Goal: Ask a question: Seek information or help from site administrators or community

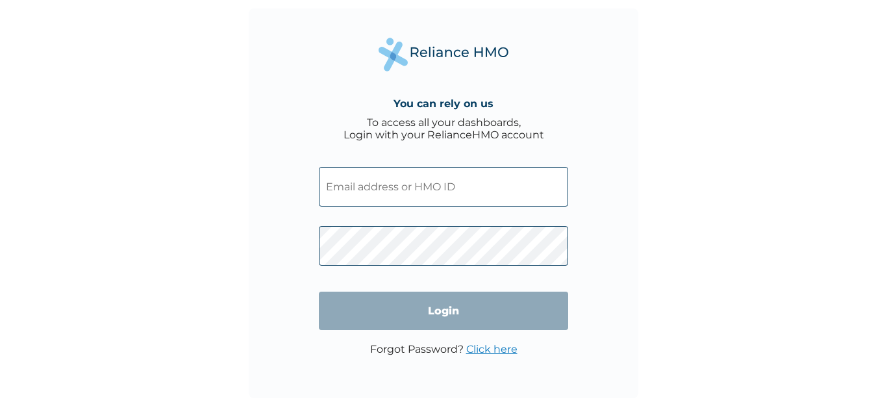
type input "AIP/10290/A"
click at [441, 306] on input "Login" at bounding box center [443, 311] width 249 height 38
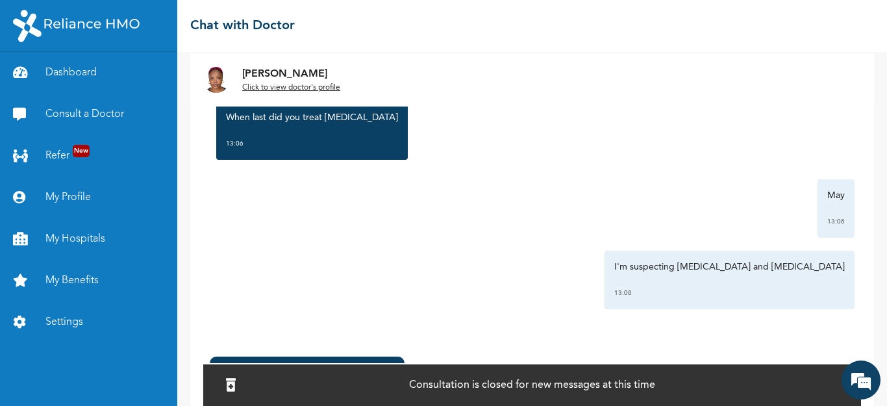
scroll to position [1034, 0]
click at [90, 108] on link "Consult a Doctor" at bounding box center [88, 115] width 177 height 42
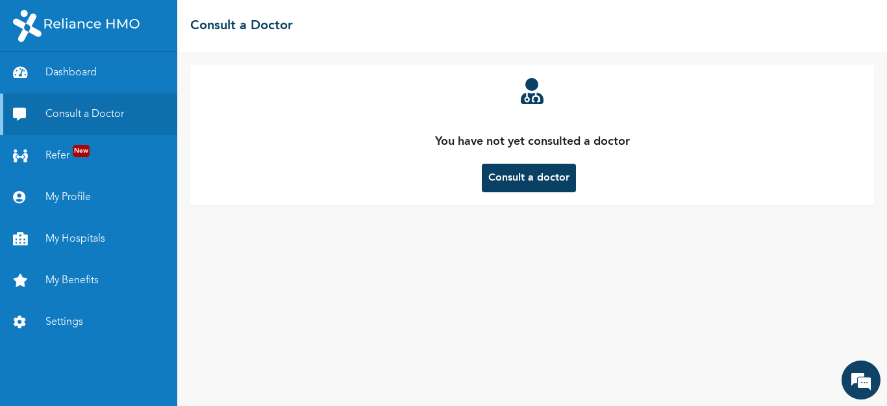
click at [528, 178] on button "Consult a doctor" at bounding box center [529, 178] width 94 height 29
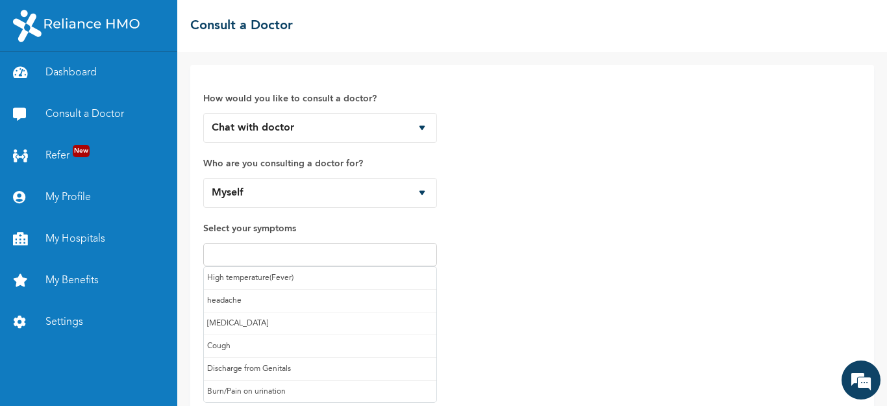
click at [270, 257] on input "text" at bounding box center [320, 255] width 226 height 16
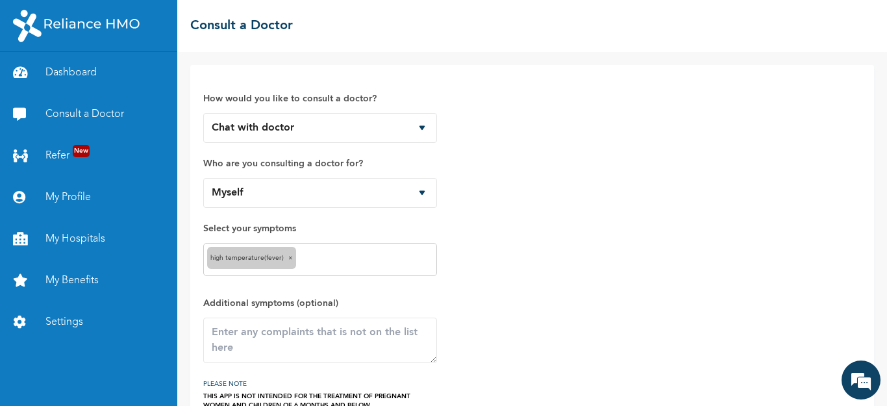
click at [327, 261] on input "text" at bounding box center [366, 260] width 134 height 16
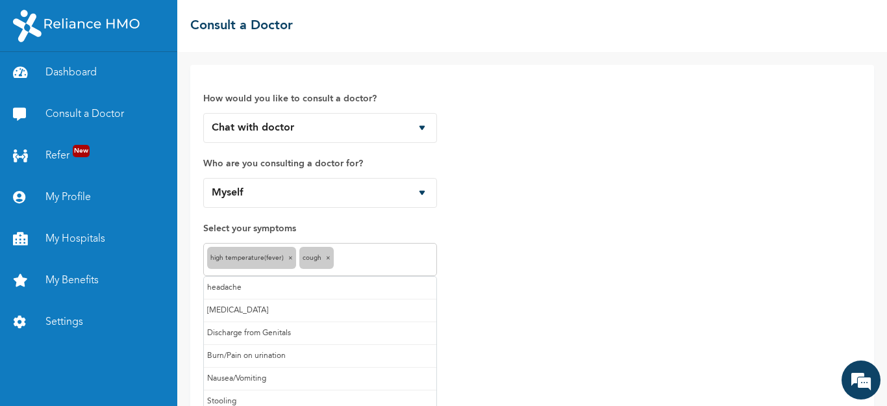
click at [358, 264] on input "text" at bounding box center [385, 260] width 96 height 16
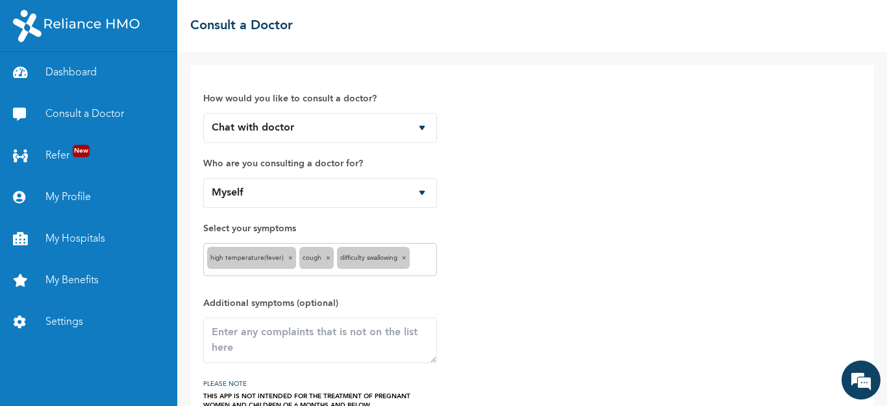
click at [424, 260] on input "text" at bounding box center [423, 260] width 20 height 16
type input "S"
type input "s"
type input "thro"
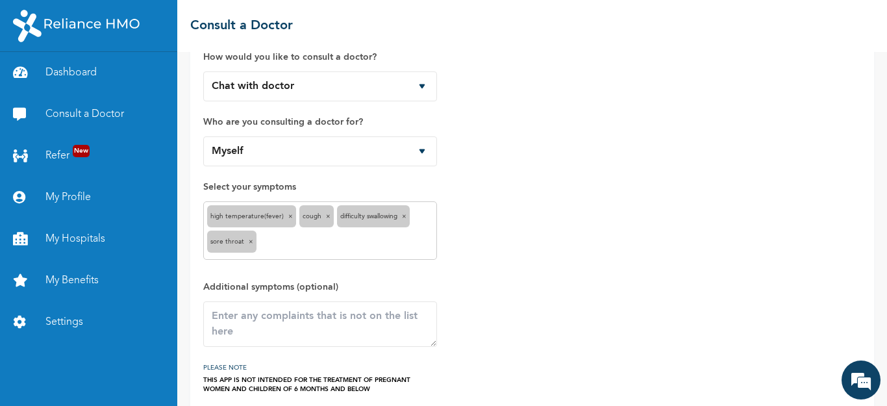
scroll to position [97, 0]
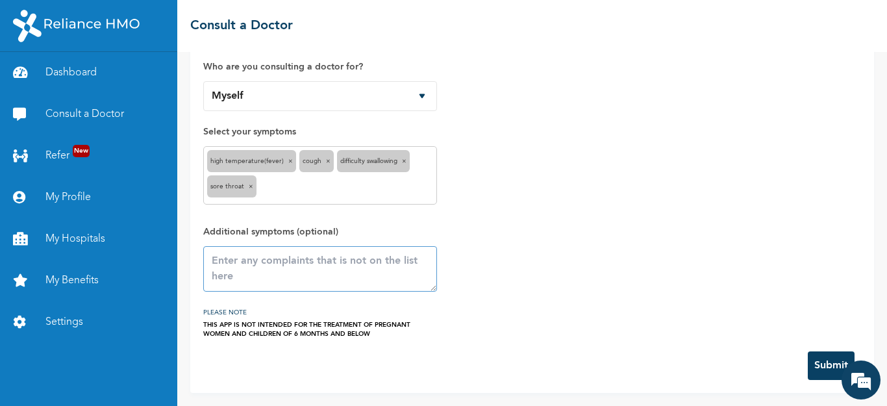
click at [281, 263] on textarea at bounding box center [320, 268] width 234 height 45
type textarea "Body pains, headache, loss of appetite"
click at [812, 366] on button "Submit" at bounding box center [831, 365] width 47 height 29
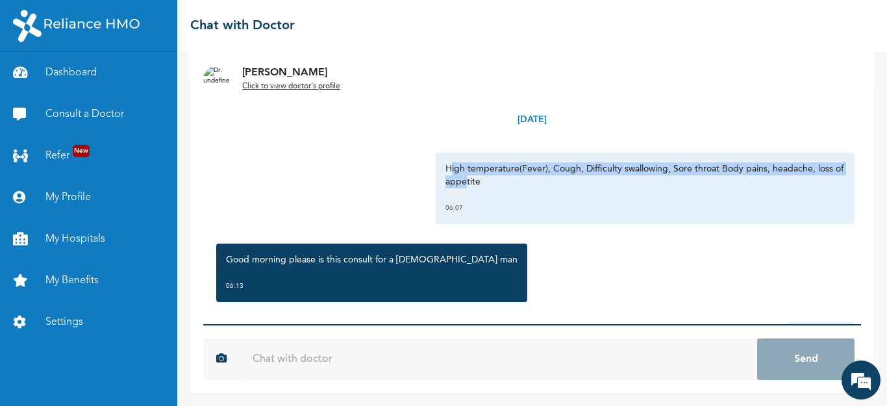
drag, startPoint x: 441, startPoint y: 167, endPoint x: 468, endPoint y: 176, distance: 28.1
click at [468, 176] on p "High temperature(Fever), Cough, Difficulty swallowing, Sore throat Body pains, …" at bounding box center [646, 175] width 400 height 26
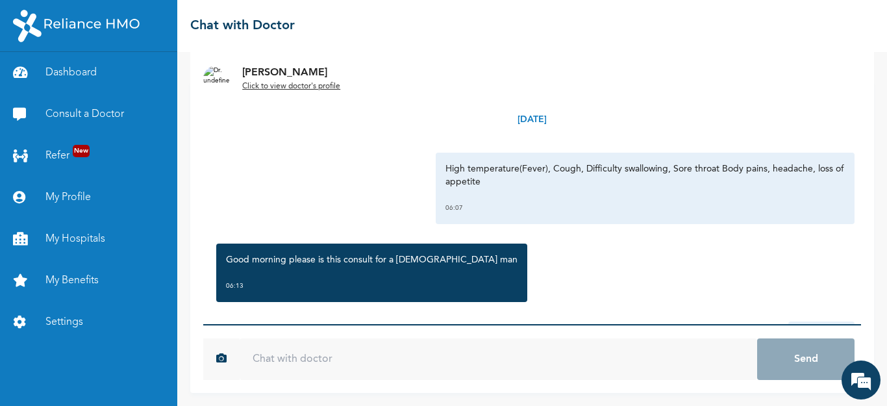
click at [491, 184] on p "High temperature(Fever), Cough, Difficulty swallowing, Sore throat Body pains, …" at bounding box center [646, 175] width 400 height 26
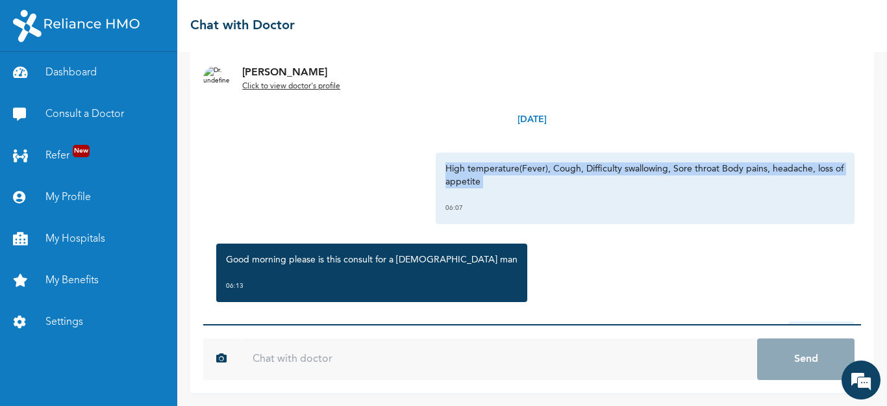
drag, startPoint x: 491, startPoint y: 184, endPoint x: 440, endPoint y: 170, distance: 52.5
click at [446, 170] on p "High temperature(Fever), Cough, Difficulty swallowing, Sore throat Body pains, …" at bounding box center [646, 175] width 400 height 26
copy p "High temperature(Fever), Cough, Difficulty swallowing, Sore throat Body pains, …"
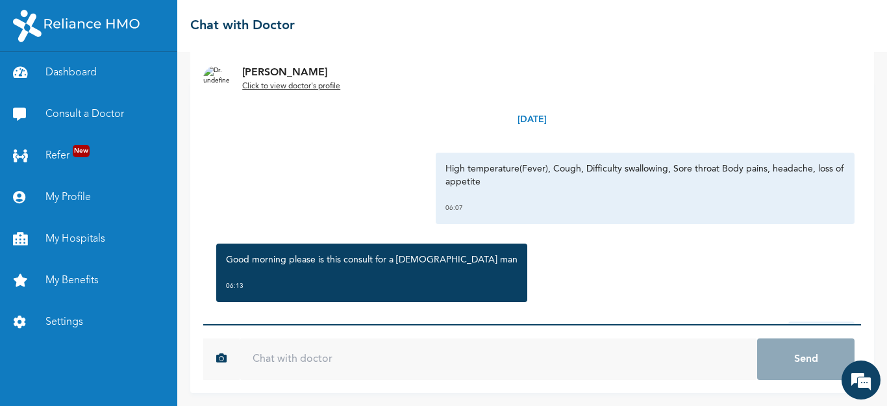
click at [312, 352] on input "text" at bounding box center [499, 359] width 518 height 42
paste input "High temperature(Fever), Cough, Difficulty swallowing, Sore throat Body pains, …"
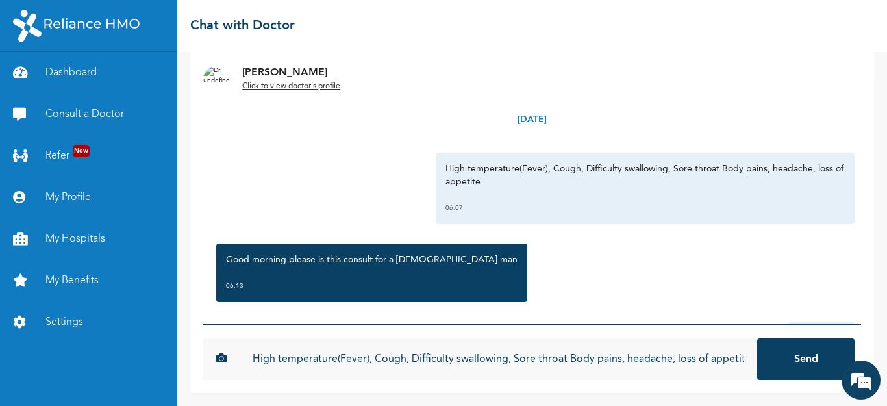
click at [262, 359] on input "High temperature(Fever), Cough, Difficulty swallowing, Sore throat Body pains, …" at bounding box center [499, 359] width 518 height 42
click at [584, 370] on input "High temperature(Fever), Cough, Difficulty swallowing, Sore throat Body pains, …" at bounding box center [499, 359] width 518 height 42
click at [563, 357] on input "High temperature(Fever), Cough, Difficulty swallowing, Sore throat Bod pains, h…" at bounding box center [499, 359] width 518 height 42
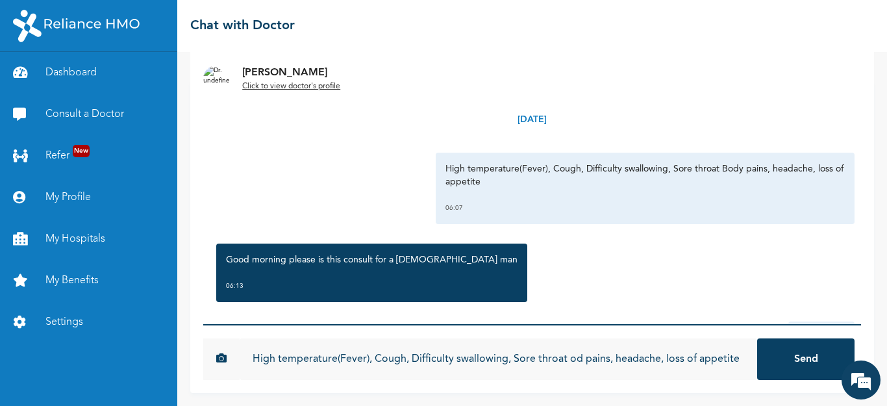
scroll to position [0, 0]
click at [584, 357] on input "High temperature(Fever), Cough, Difficulty swallowing, Sore throat bod pains, h…" at bounding box center [499, 359] width 518 height 42
type input "High temperature(Fever), Cough, Difficulty swallowing, Sore throat body / joint…"
click at [757, 338] on button "Send" at bounding box center [805, 359] width 97 height 42
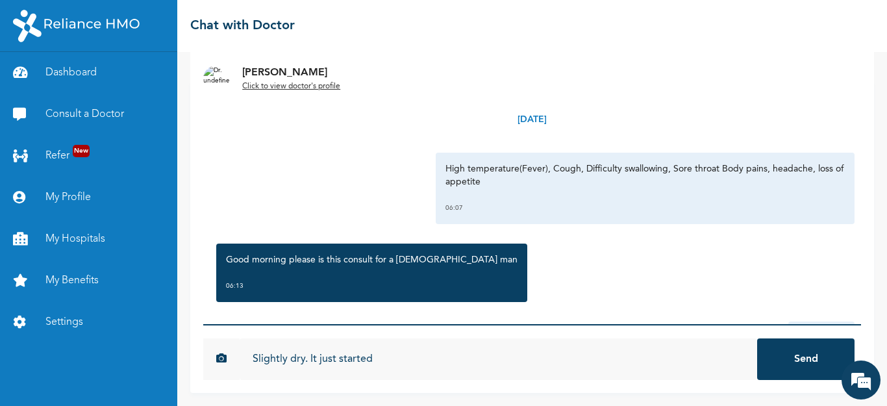
type input "Slightly dry. It just started"
click at [757, 338] on button "Send" at bounding box center [805, 359] width 97 height 42
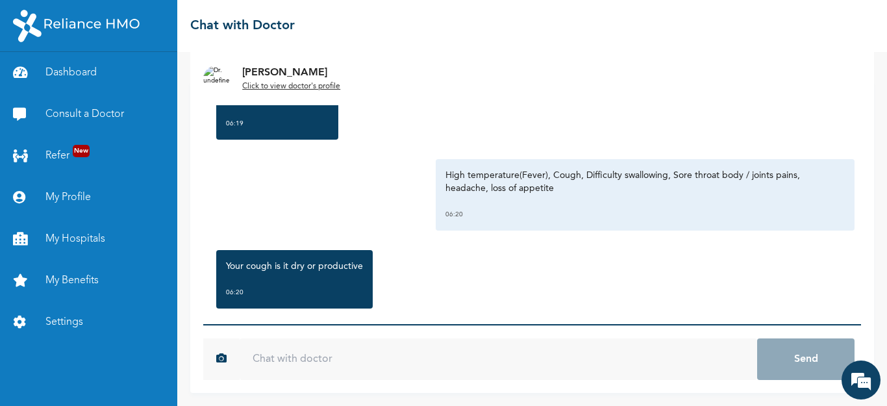
scroll to position [566, 0]
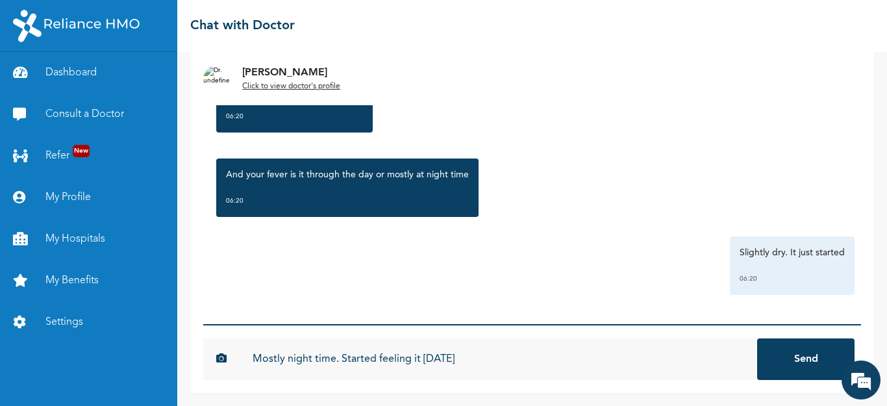
type input "Mostly night time. Started feeling it [DATE]"
click at [757, 338] on button "Send" at bounding box center [805, 359] width 97 height 42
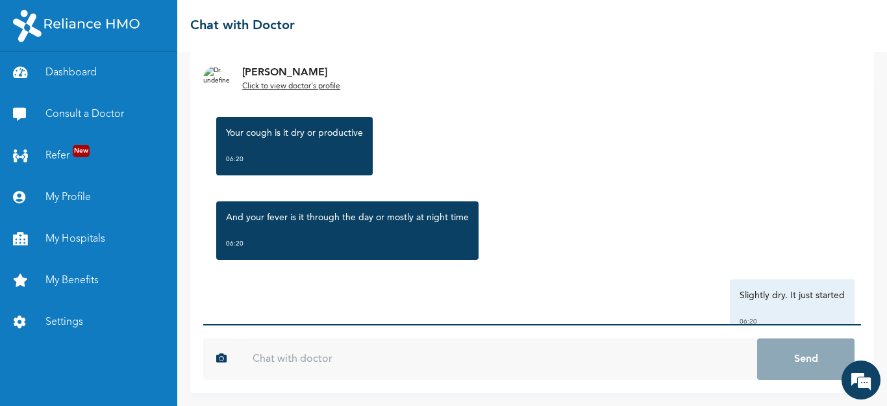
scroll to position [637, 0]
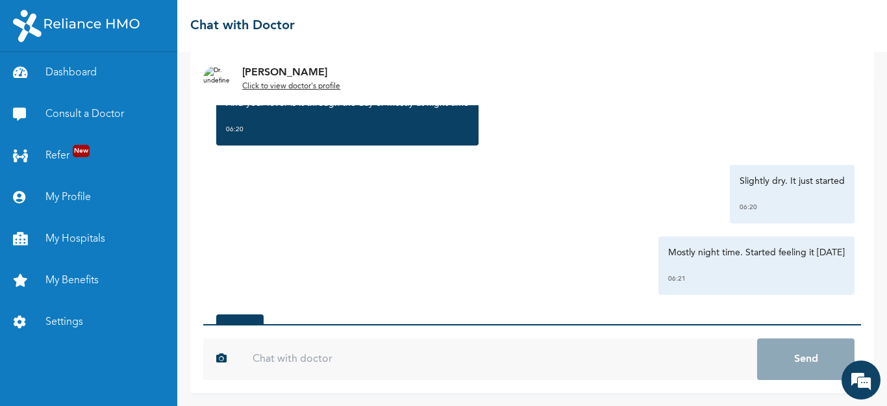
click at [288, 361] on input "text" at bounding box center [499, 359] width 518 height 42
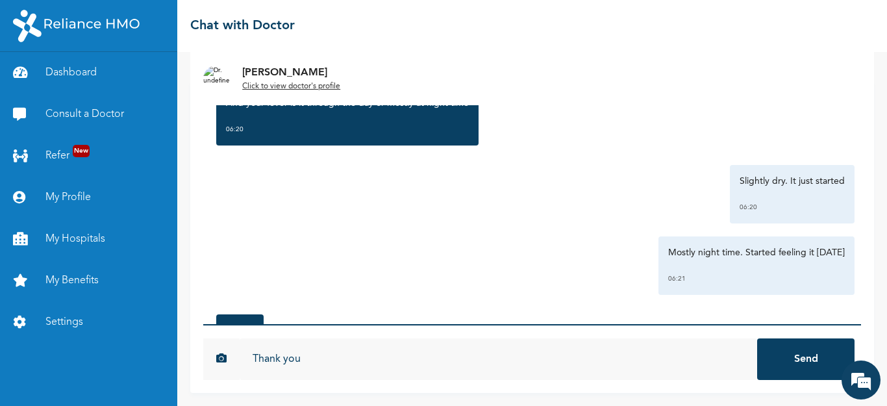
type input "Thank you"
click at [757, 338] on button "Send" at bounding box center [805, 359] width 97 height 42
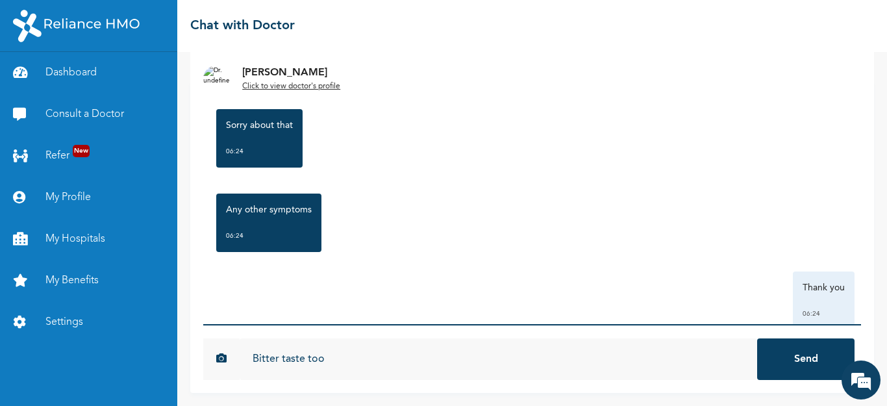
scroll to position [962, 0]
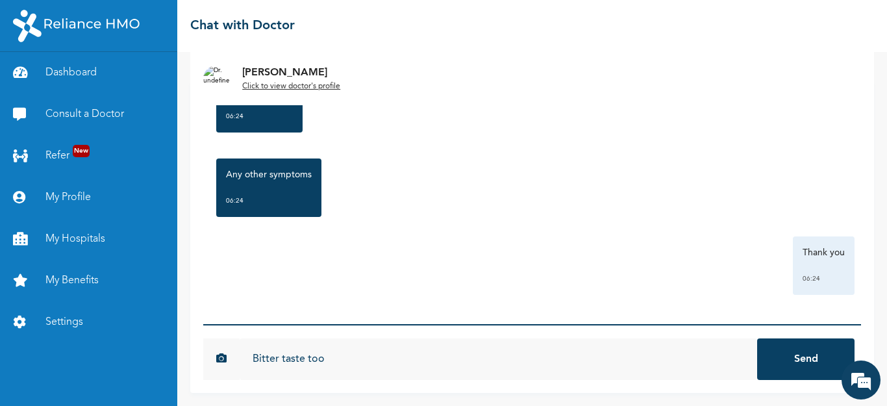
type input "Bitter taste too"
click at [757, 338] on button "Send" at bounding box center [805, 359] width 97 height 42
type input "[MEDICAL_DATA]"
click at [757, 338] on button "Send" at bounding box center [805, 359] width 97 height 42
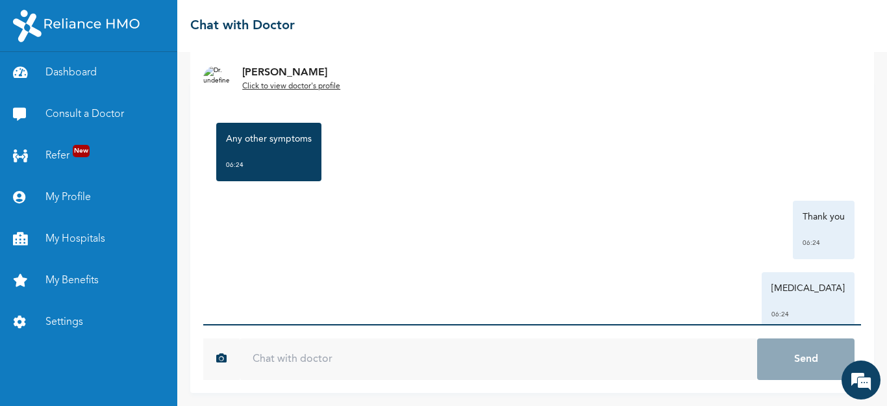
scroll to position [1034, 0]
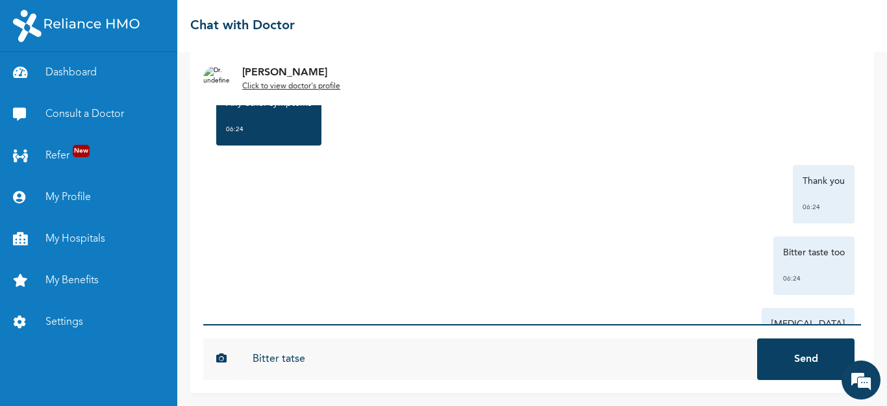
type input "Bitter tatse"
click at [757, 338] on button "Send" at bounding box center [805, 359] width 97 height 42
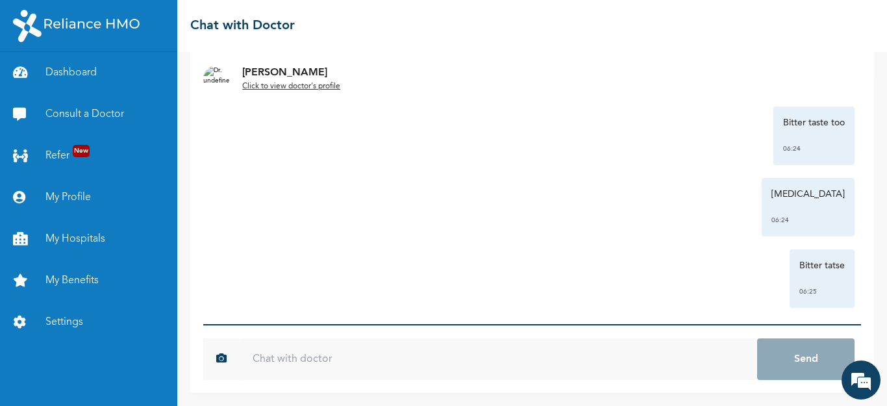
scroll to position [1176, 0]
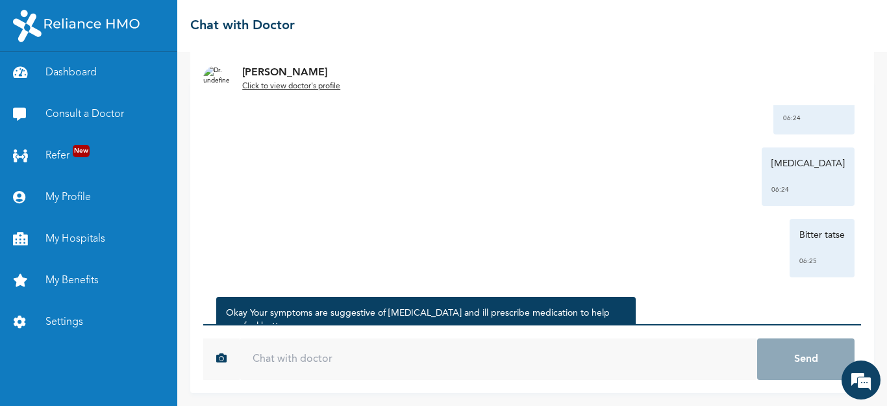
scroll to position [1274, 0]
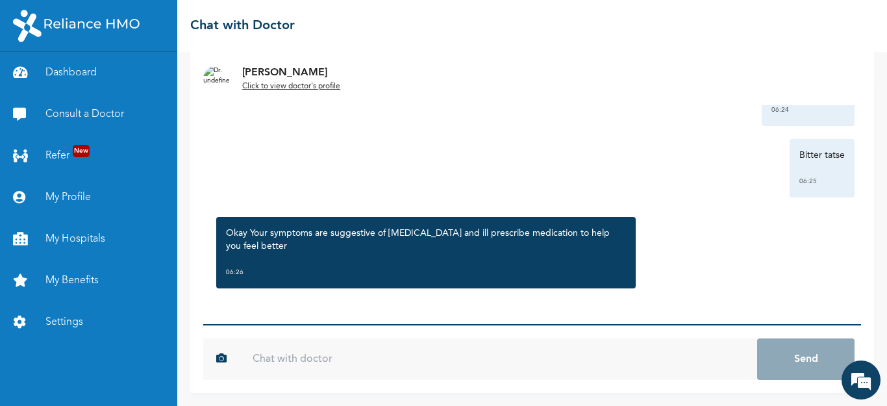
click at [314, 351] on input "text" at bounding box center [499, 359] width 518 height 42
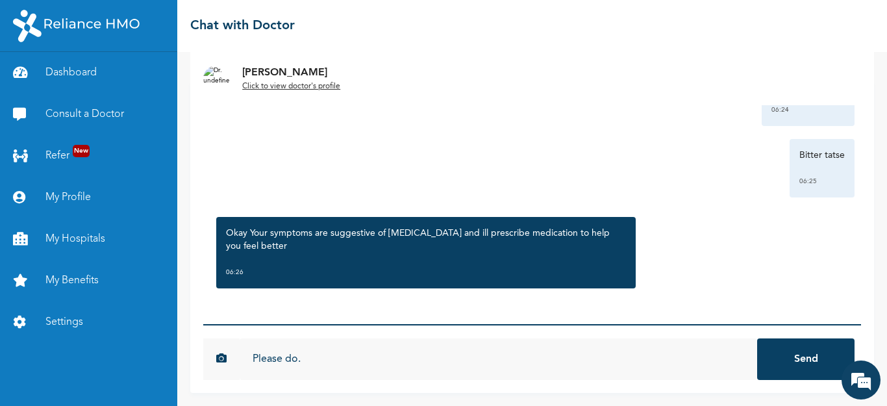
type input "Please do."
click at [757, 338] on button "Send" at bounding box center [805, 359] width 97 height 42
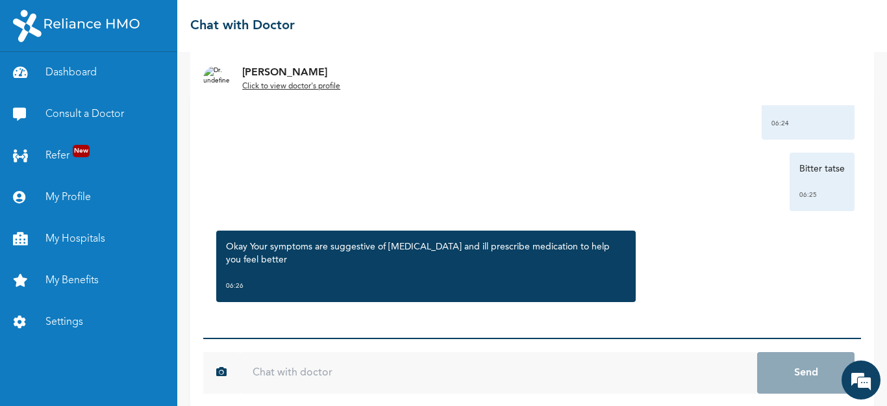
scroll to position [38, 0]
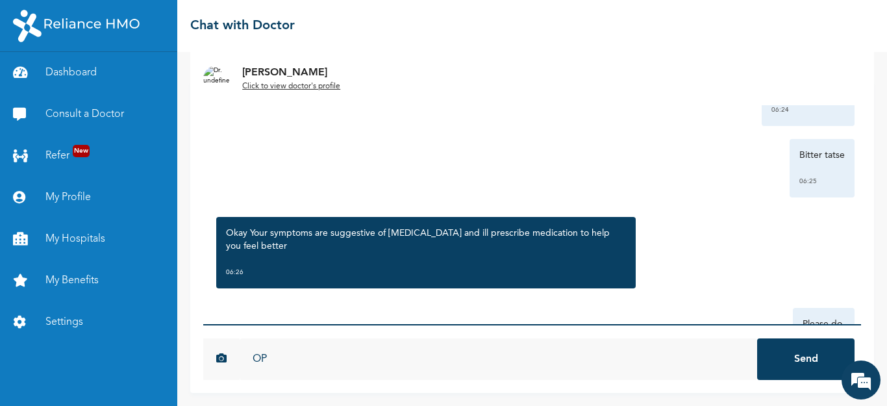
type input "O"
type input "Please do......I need something stronger too"
click at [757, 338] on button "Send" at bounding box center [805, 359] width 97 height 42
type input "Maybe somethinh to also tackle Thypoid"
click at [757, 338] on button "Send" at bounding box center [805, 359] width 97 height 42
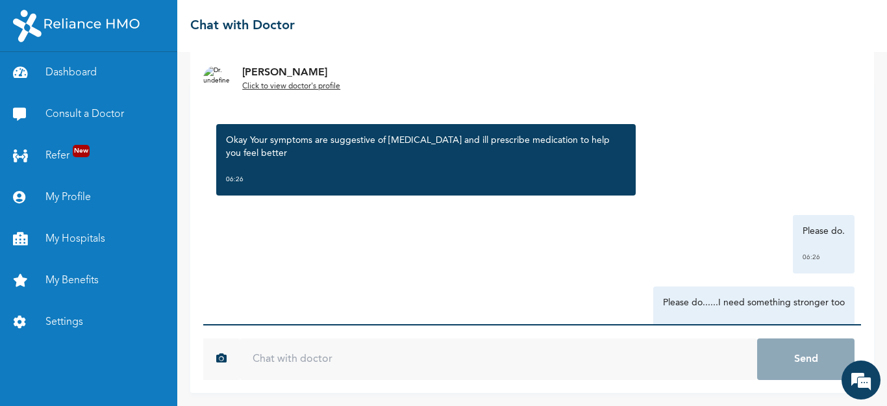
scroll to position [1488, 0]
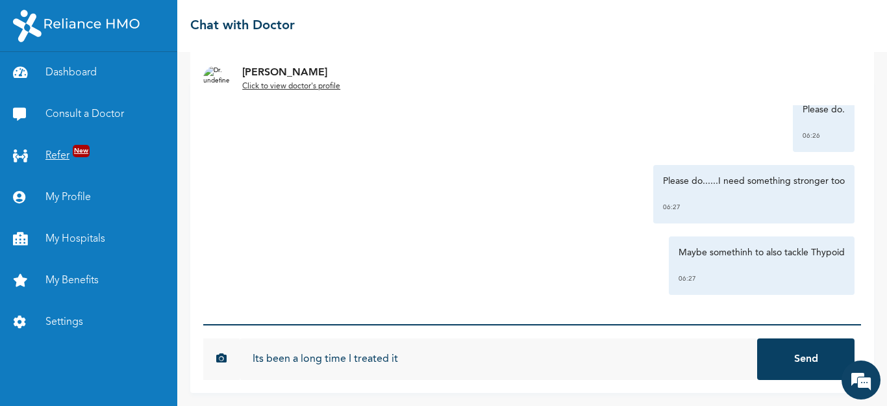
type input "Its been a long time I treated it"
click at [757, 338] on button "Send" at bounding box center [805, 359] width 97 height 42
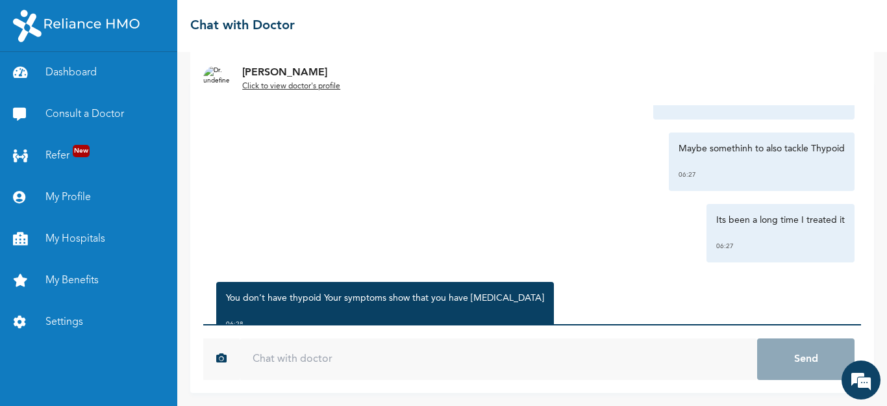
scroll to position [1729, 0]
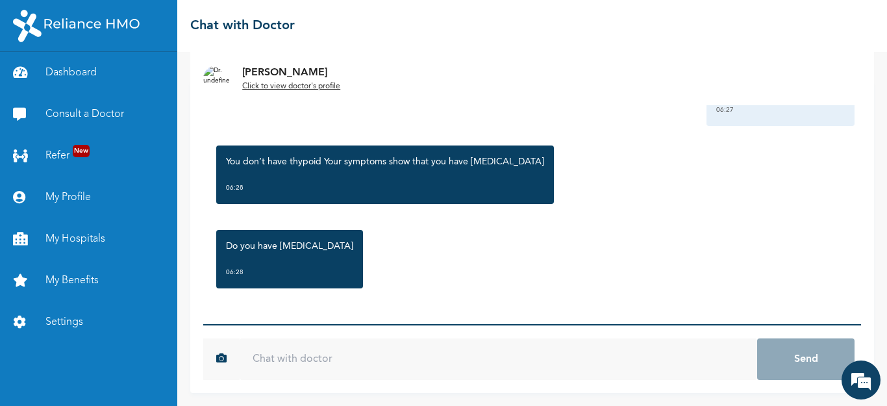
type input "u"
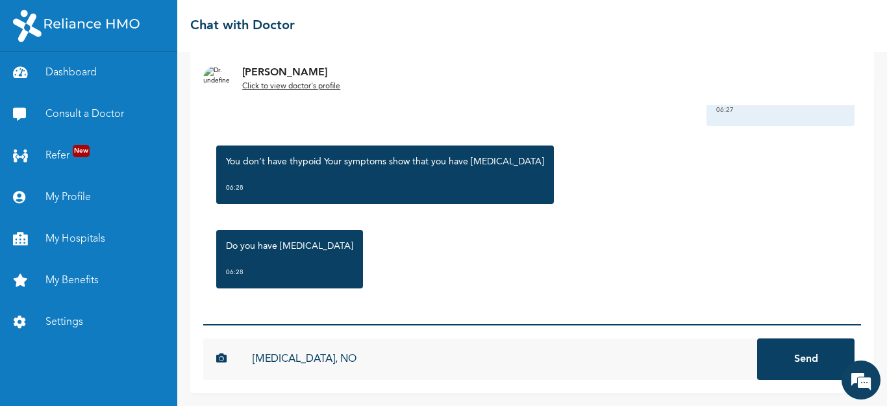
type input "[MEDICAL_DATA], NO"
click at [757, 338] on button "Send" at bounding box center [805, 359] width 97 height 42
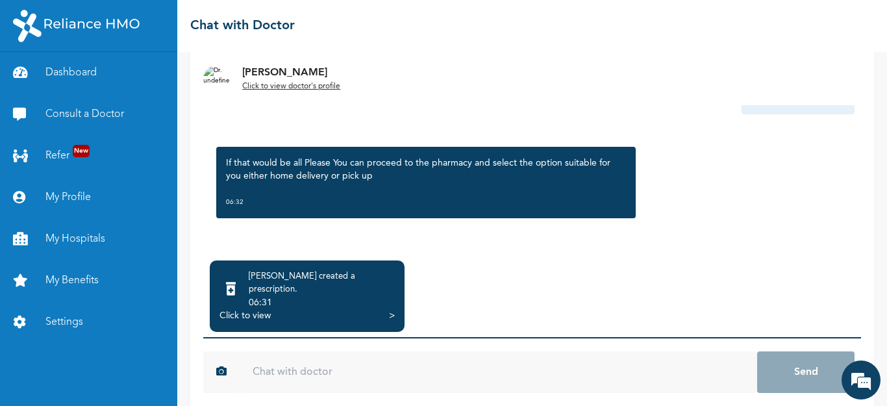
scroll to position [111, 0]
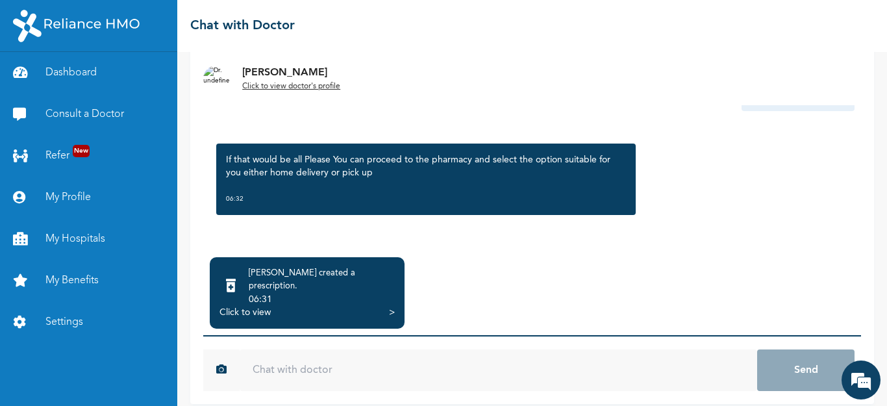
click at [261, 306] on div "Click to view" at bounding box center [245, 312] width 51 height 13
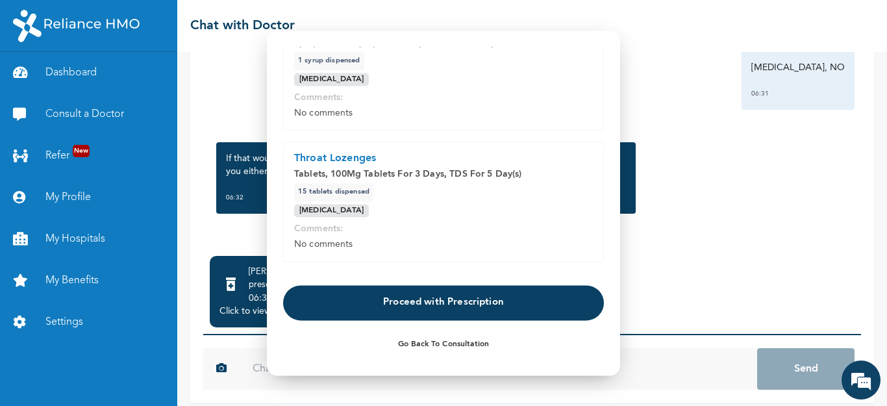
scroll to position [110, 0]
click at [337, 229] on p "Comments:" at bounding box center [443, 228] width 299 height 13
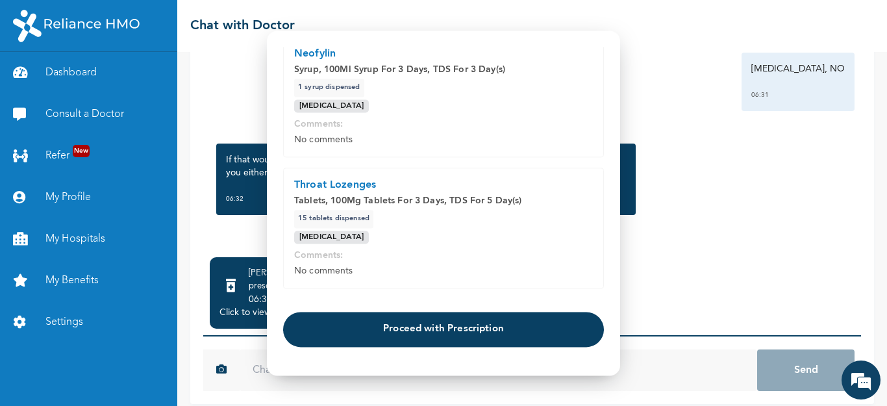
scroll to position [367, 0]
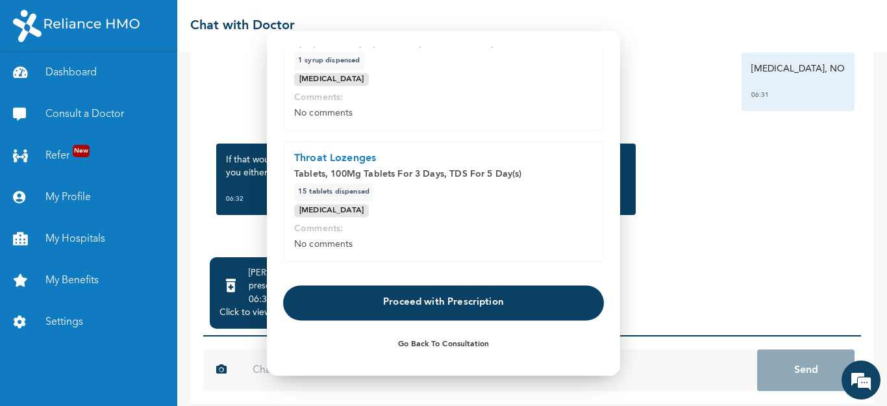
click at [435, 303] on button "Proceed with Prescription" at bounding box center [443, 302] width 321 height 35
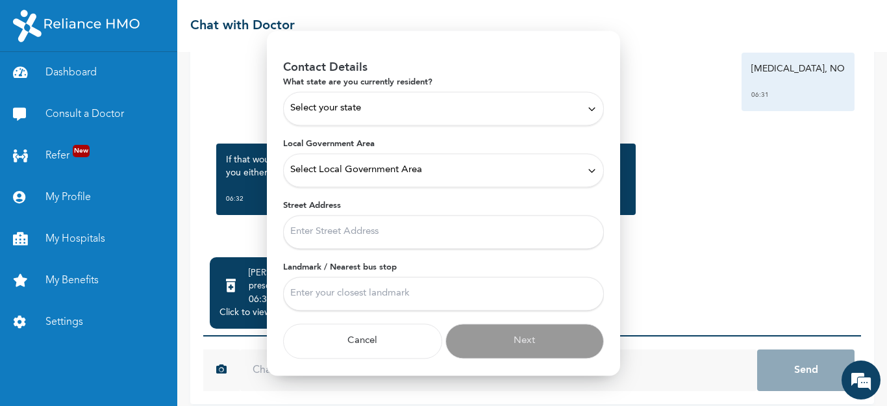
scroll to position [42, 0]
click at [381, 114] on div "Select your state" at bounding box center [443, 108] width 307 height 14
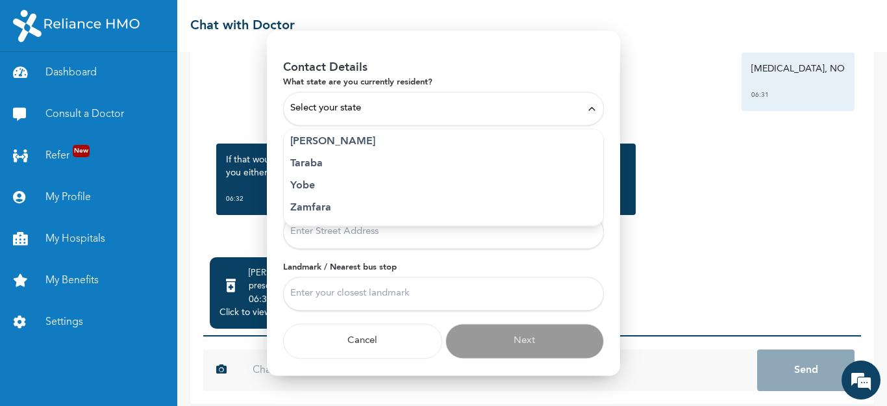
scroll to position [669, 0]
click at [318, 182] on p "Rivers" at bounding box center [443, 185] width 307 height 16
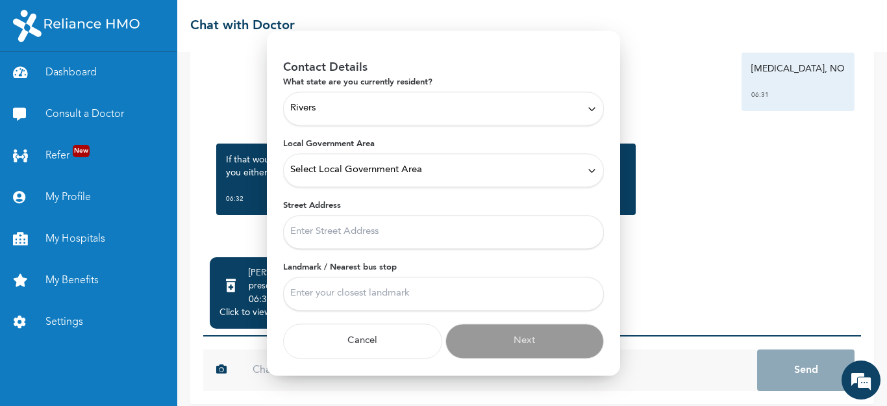
click at [325, 175] on span "Select Local Government Area" at bounding box center [356, 170] width 132 height 14
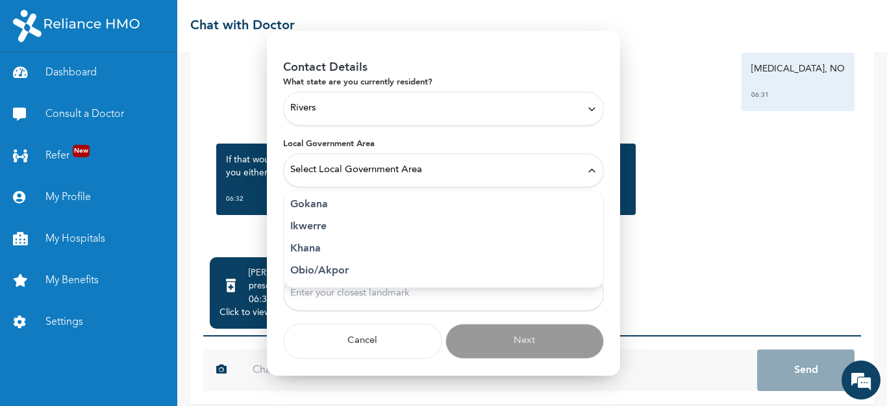
scroll to position [260, 0]
click at [326, 264] on p "Obio/Akpor" at bounding box center [443, 258] width 307 height 16
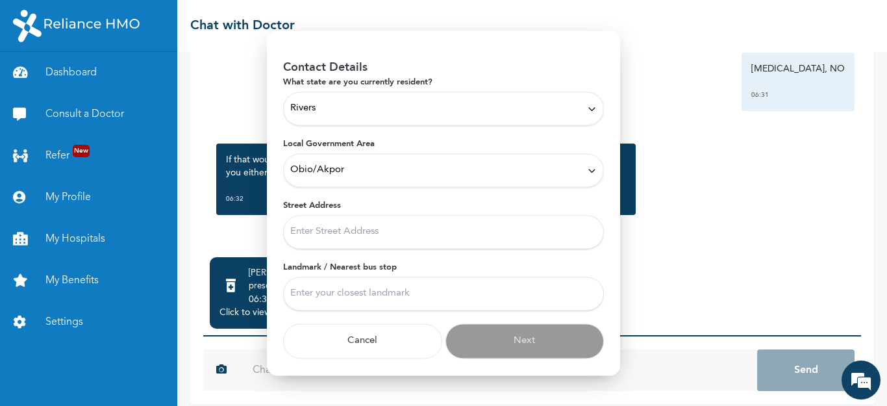
click at [354, 235] on input "Street Address" at bounding box center [443, 232] width 321 height 34
type input "WAZOBIA FM, KM 16, EAST - WEST ROAD, RUMUOSI, PORT HARCOURT, RIVERS STATE, NIGE…"
click at [374, 297] on input "Landmark / Nearest bus stop" at bounding box center [443, 294] width 321 height 34
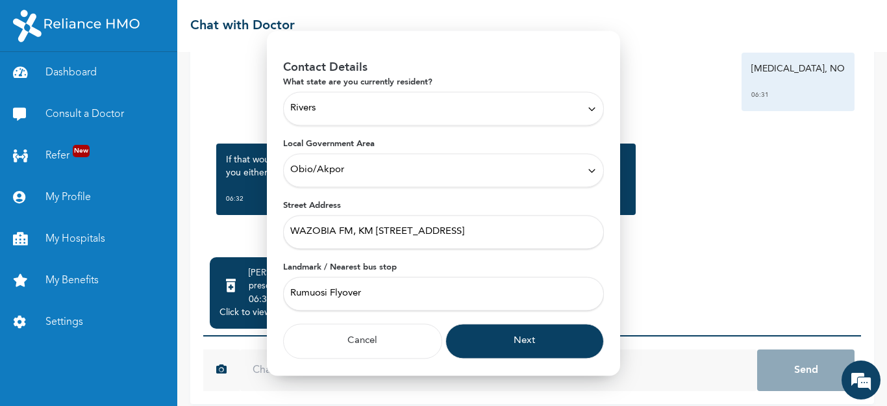
click at [333, 294] on input "Rumuosi Flyover" at bounding box center [443, 294] width 321 height 34
type input "Rumuosi, Just before the Flyover."
click at [509, 335] on button "Next" at bounding box center [525, 341] width 159 height 35
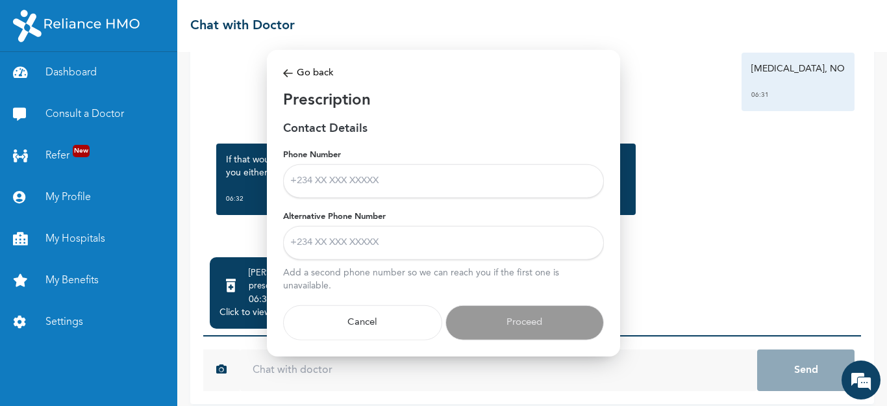
scroll to position [0, 0]
click at [389, 185] on input "Phone Number" at bounding box center [443, 181] width 321 height 34
type input "08182294810"
click at [357, 245] on input "Alternative Phone Number" at bounding box center [443, 243] width 321 height 34
type input "08062755100"
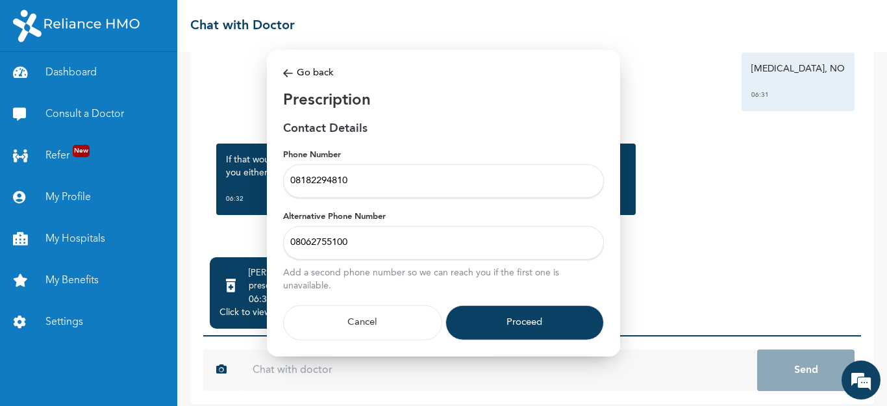
click at [530, 327] on button "Proceed" at bounding box center [525, 322] width 159 height 35
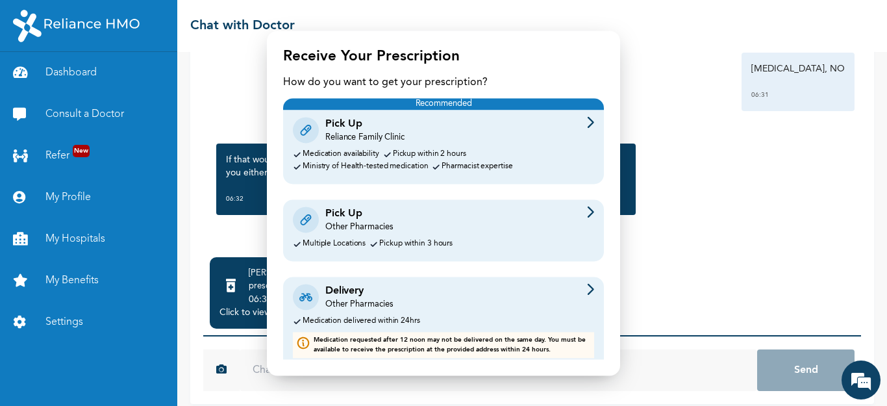
scroll to position [32, 0]
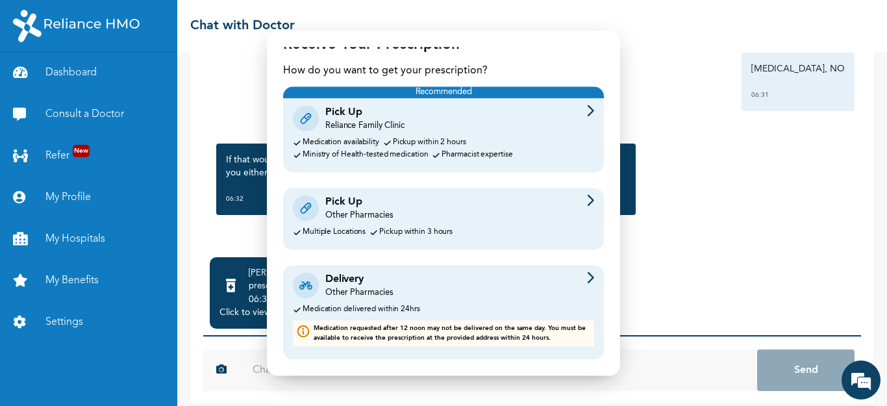
click at [390, 291] on div "Other Pharmacies" at bounding box center [359, 293] width 68 height 12
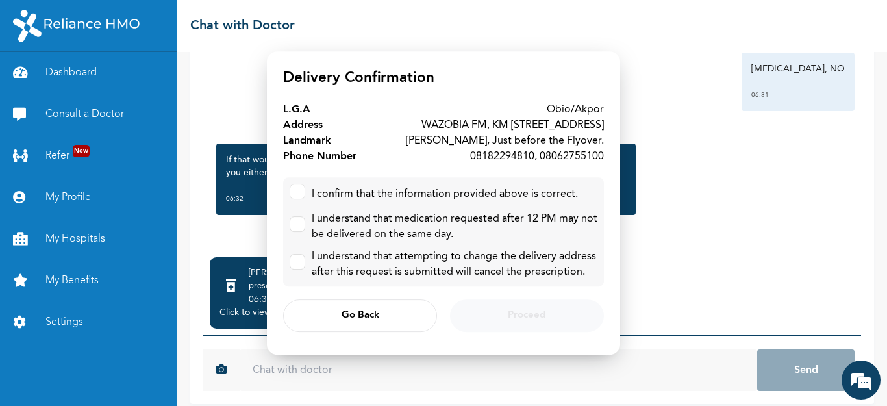
scroll to position [0, 0]
click at [294, 193] on input "checkbox" at bounding box center [294, 188] width 8 height 8
checkbox input "true"
click at [298, 232] on label at bounding box center [298, 224] width 16 height 16
click at [298, 225] on input "checkbox" at bounding box center [294, 221] width 8 height 8
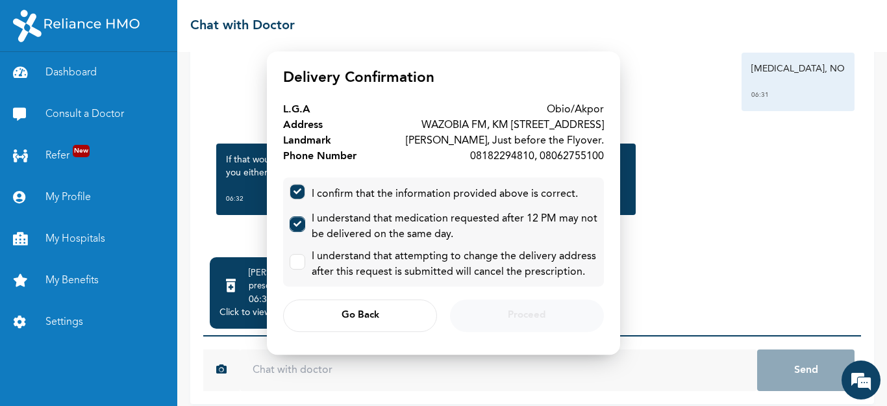
checkbox input "true"
click at [298, 263] on input "checkbox" at bounding box center [294, 259] width 8 height 8
checkbox input "true"
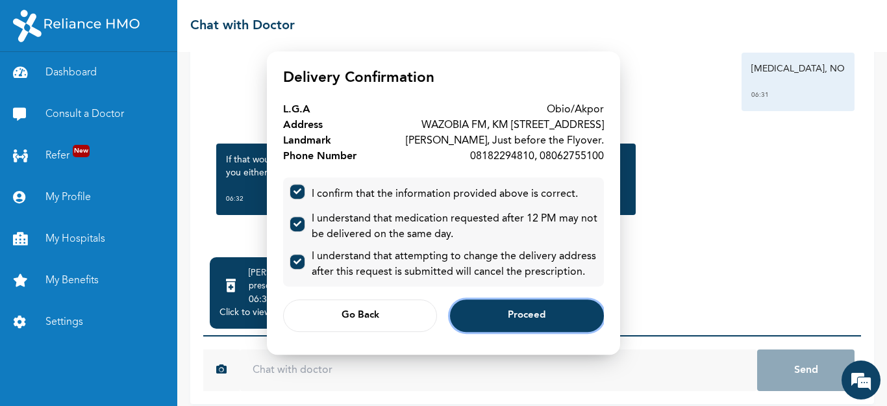
click at [528, 320] on span "Proceed" at bounding box center [527, 316] width 38 height 8
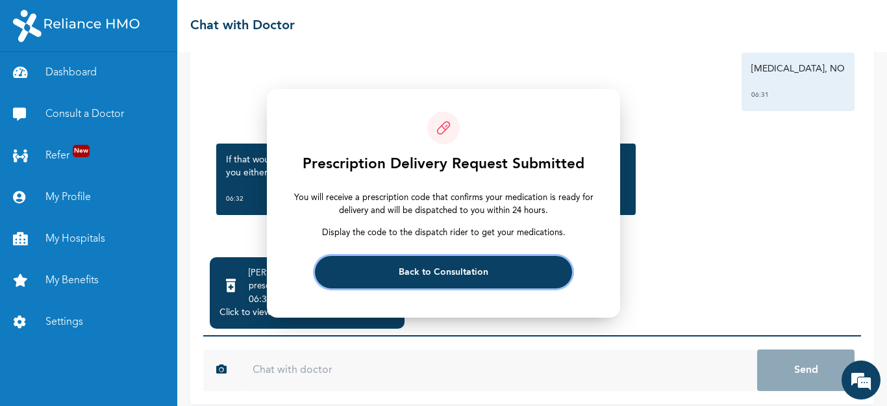
click at [464, 269] on span "Back to Consultation" at bounding box center [444, 272] width 90 height 8
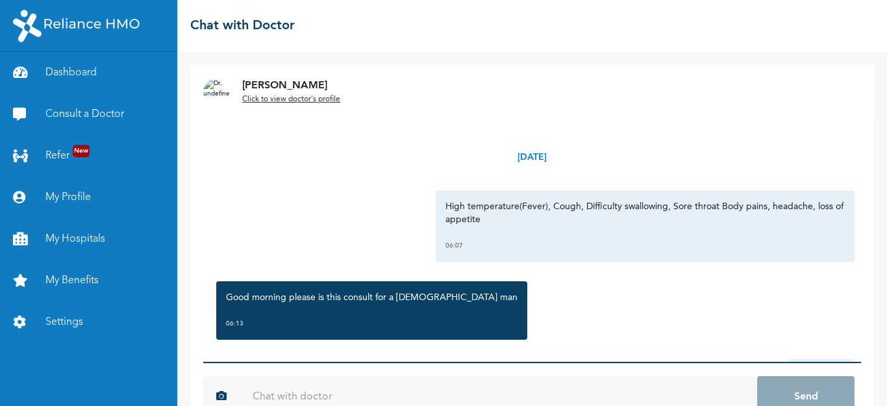
scroll to position [38, 0]
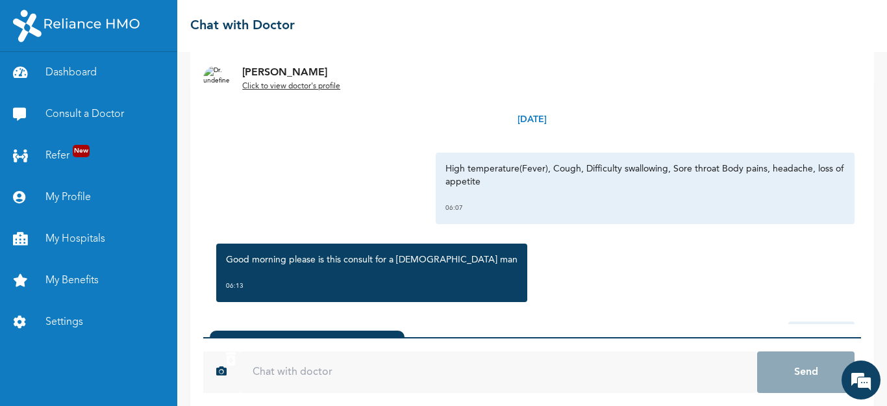
click at [377, 366] on input "text" at bounding box center [499, 372] width 518 height 42
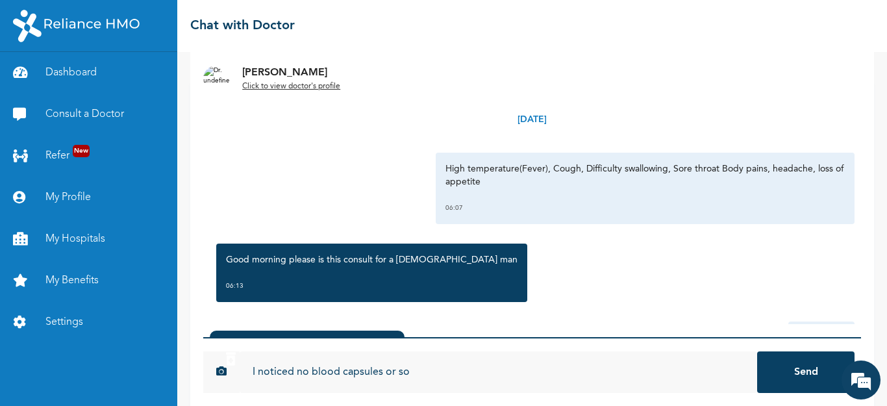
type input "I noticed no blood capsules or so"
click at [757, 351] on button "Send" at bounding box center [805, 372] width 97 height 42
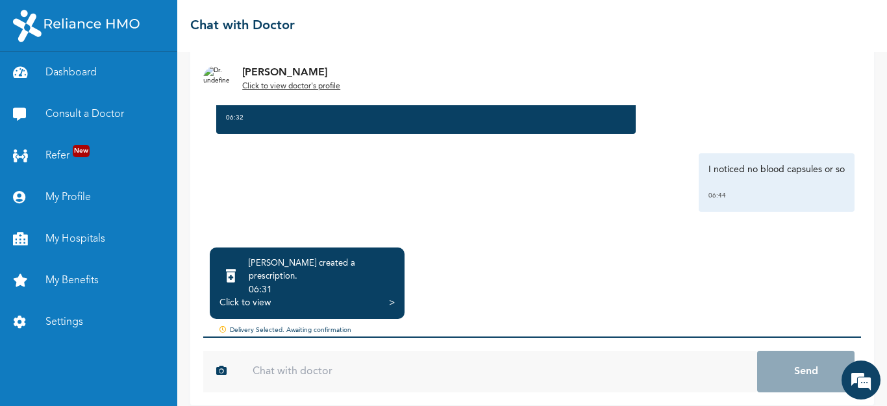
scroll to position [122, 0]
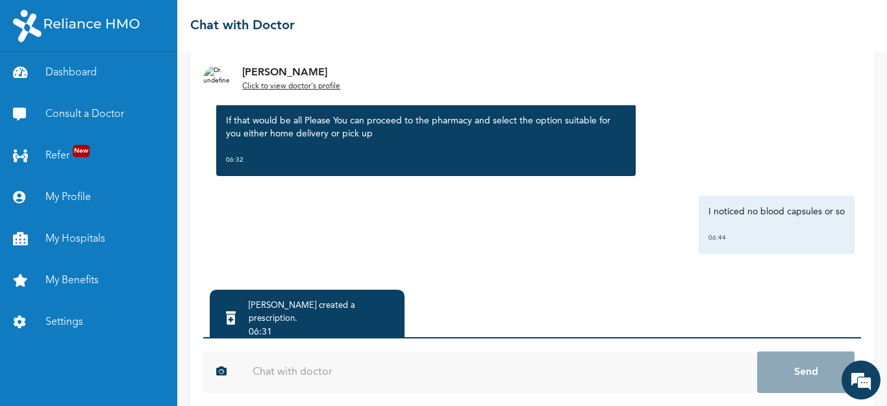
scroll to position [122, 0]
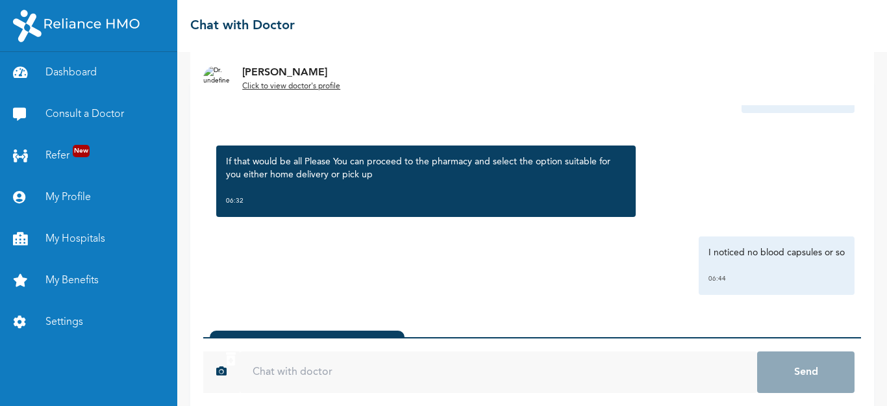
scroll to position [122, 0]
